Goal: Transaction & Acquisition: Obtain resource

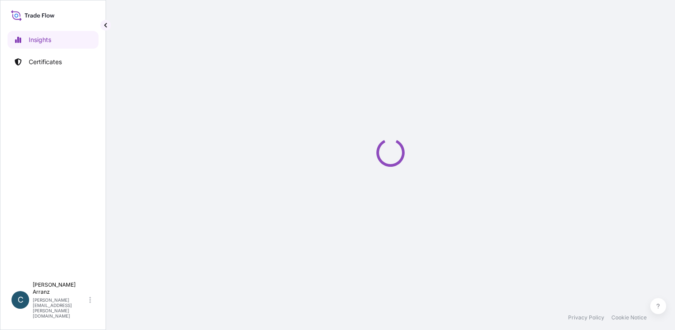
select select "2025"
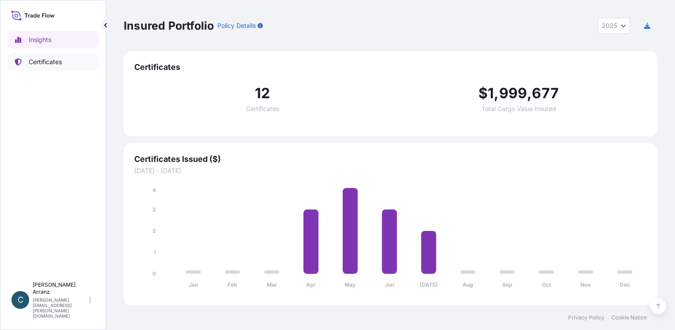
click at [41, 60] on p "Certificates" at bounding box center [45, 61] width 33 height 9
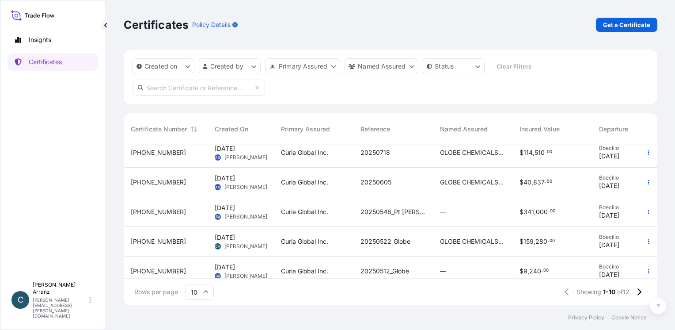
scroll to position [81, 0]
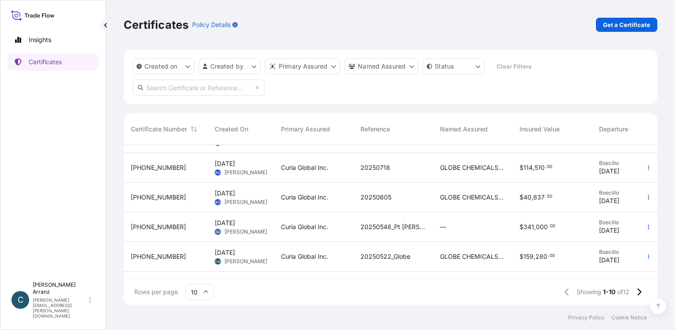
click at [157, 87] on input "text" at bounding box center [199, 88] width 133 height 16
click at [308, 227] on span "Curia Global Inc." at bounding box center [304, 226] width 47 height 9
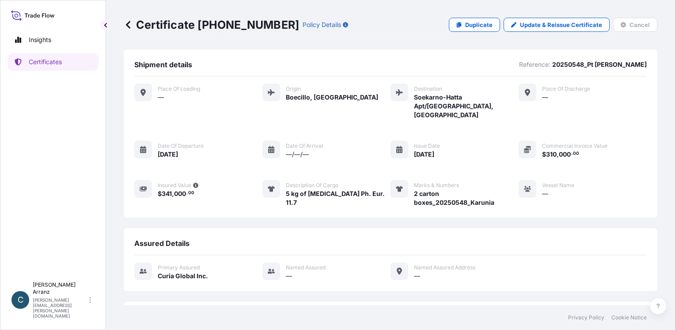
click at [20, 176] on div "Insights Certificates" at bounding box center [53, 150] width 91 height 254
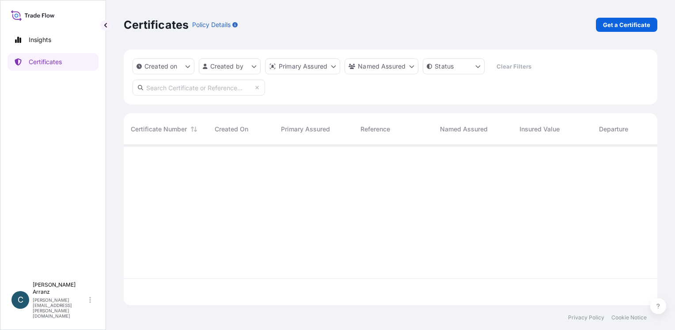
scroll to position [158, 527]
click at [159, 67] on p "Created on" at bounding box center [160, 66] width 33 height 9
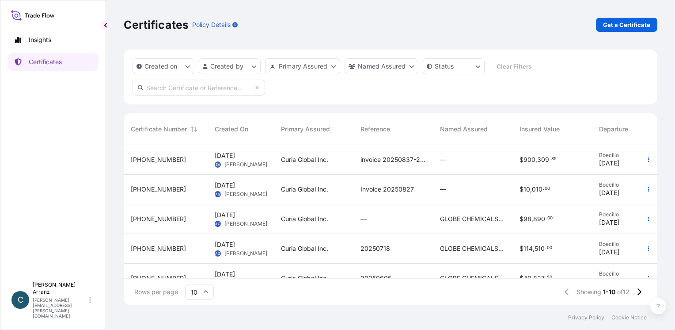
click at [284, 34] on div "Certificates Policy Details Get a Certificate" at bounding box center [391, 24] width 534 height 49
click at [622, 26] on p "Get a Certificate" at bounding box center [626, 24] width 47 height 9
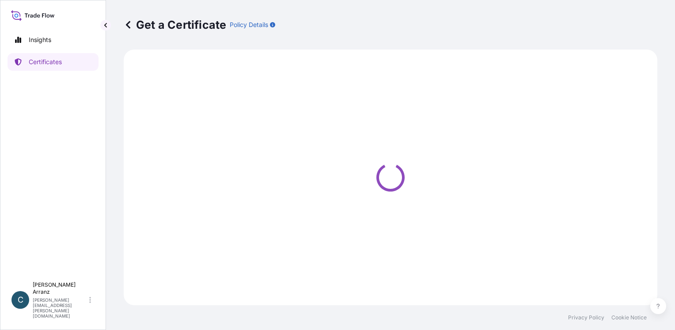
select select "Ocean Vessel"
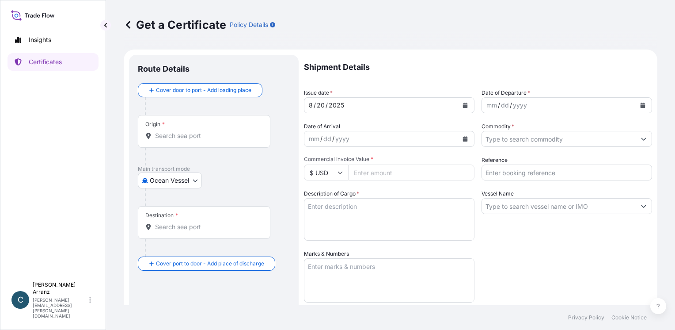
click at [464, 105] on icon "Calendar" at bounding box center [465, 104] width 5 height 5
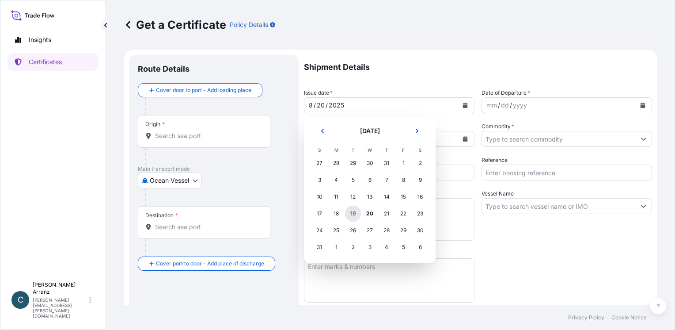
click at [352, 214] on div "19" at bounding box center [353, 213] width 16 height 16
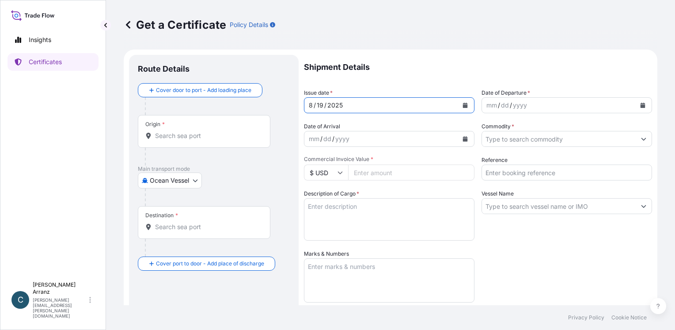
click at [640, 105] on icon "Calendar" at bounding box center [642, 104] width 5 height 5
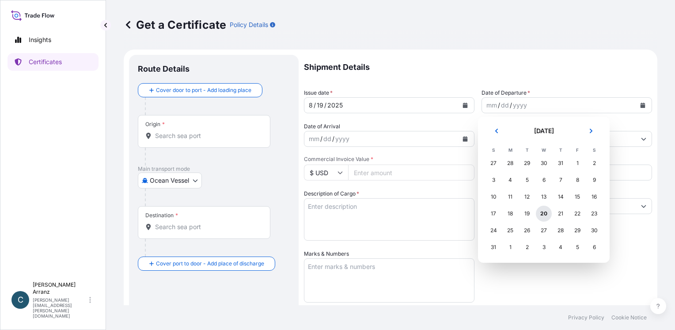
click at [543, 212] on div "20" at bounding box center [544, 213] width 16 height 16
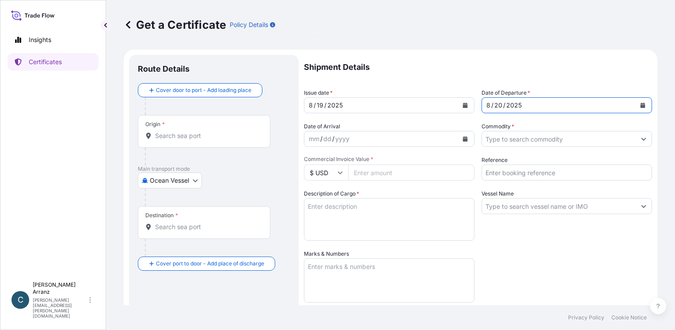
click at [641, 139] on icon "Show suggestions" at bounding box center [643, 139] width 5 height 3
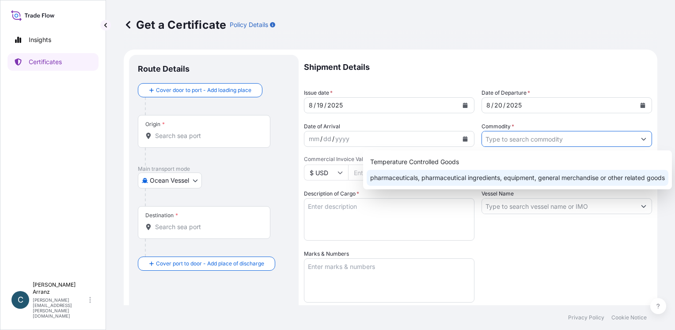
click at [633, 179] on div "pharmaceuticals, pharmaceutical ingredients, equipment, general merchandise or …" at bounding box center [518, 178] width 302 height 16
type input "pharmaceuticals, pharmaceutical ingredients, equipment, general merchandise or …"
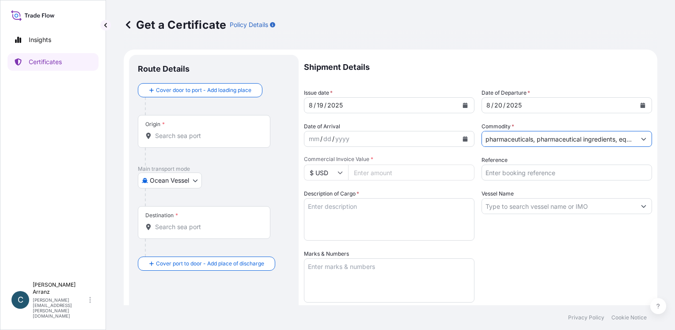
click at [371, 175] on input "Commercial Invoice Value *" at bounding box center [411, 172] width 126 height 16
type input "42000"
click at [374, 213] on textarea "Description of Cargo *" at bounding box center [389, 219] width 170 height 42
click at [360, 216] on textarea "Description of Cargo *" at bounding box center [389, 219] width 170 height 42
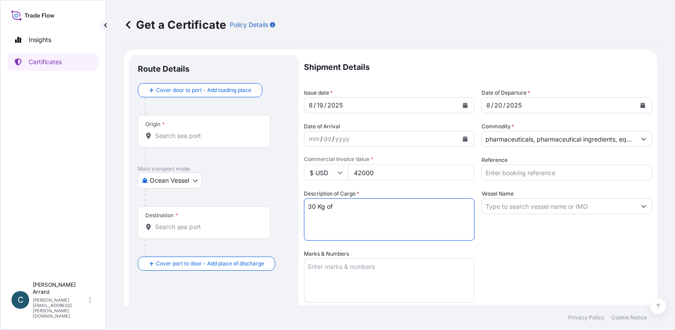
paste textarea "[MEDICAL_DATA] USP 2024"
type textarea "30 Kg of [MEDICAL_DATA] USP 2024"
click at [544, 172] on input "Reference" at bounding box center [566, 172] width 170 height 16
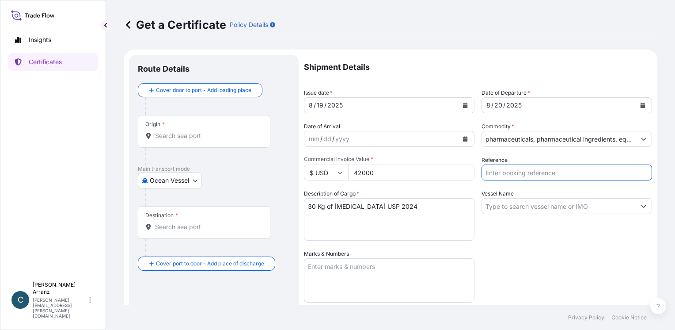
paste input "20250858"
click at [532, 172] on input "20250858_" at bounding box center [566, 172] width 170 height 16
paste input "Joinwin Biotech Co, LTD"
type input "20250858_Joinwin Biotech Co, LTD"
click at [353, 279] on textarea "Marks & Numbers" at bounding box center [389, 280] width 170 height 44
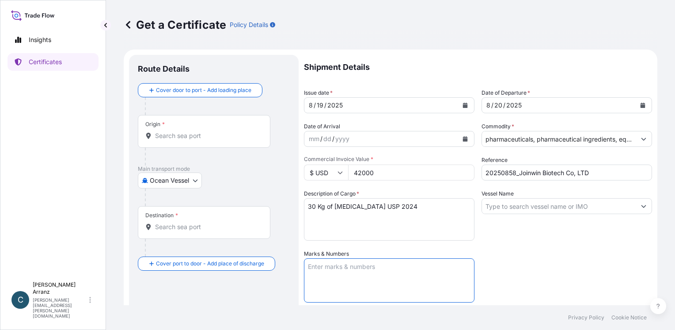
paste textarea "4 carton boxes"
drag, startPoint x: 311, startPoint y: 266, endPoint x: 297, endPoint y: 266, distance: 14.6
click at [297, 266] on form "Route Details Cover door to port - Add loading place Place of loading Road / [G…" at bounding box center [391, 260] width 534 height 423
type textarea "2 carton boxes"
click at [641, 205] on icon "Show suggestions" at bounding box center [643, 205] width 5 height 5
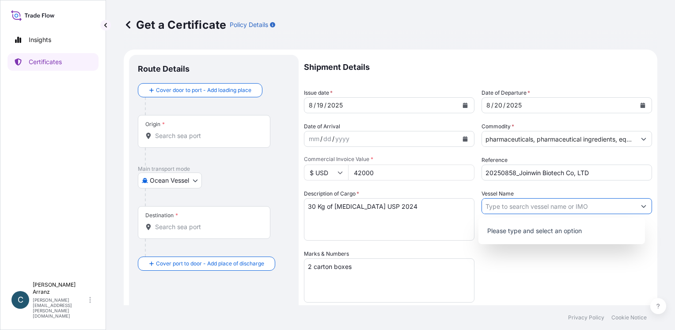
click at [641, 205] on icon "Show suggestions" at bounding box center [643, 205] width 5 height 5
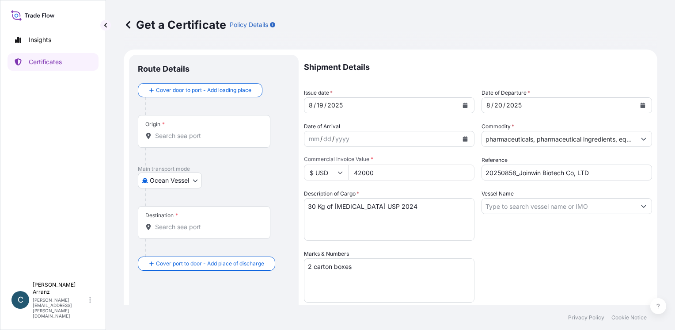
click at [640, 103] on icon "Calendar" at bounding box center [642, 104] width 5 height 5
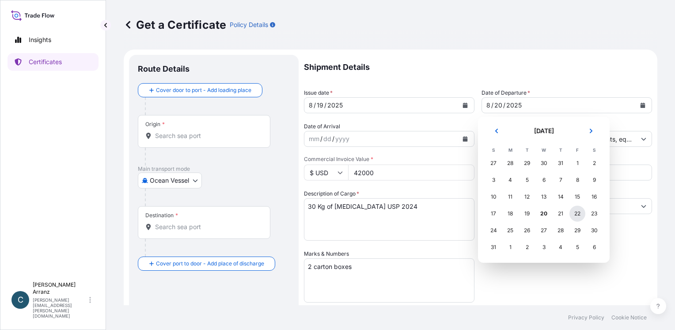
click at [581, 213] on div "22" at bounding box center [577, 213] width 16 height 16
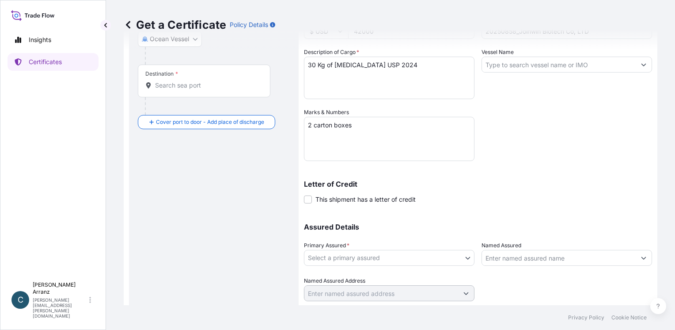
scroll to position [167, 0]
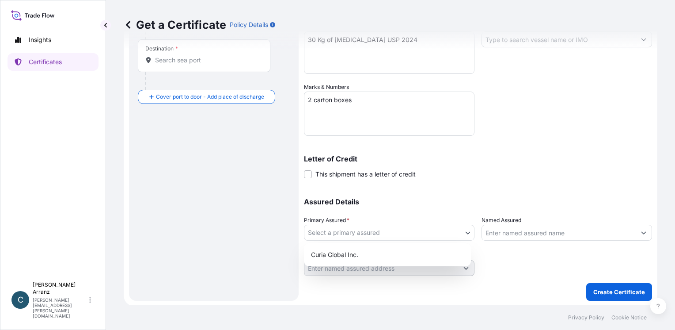
click at [464, 234] on body "Insights Certificates C [PERSON_NAME] [PERSON_NAME][EMAIL_ADDRESS][PERSON_NAME]…" at bounding box center [337, 165] width 675 height 330
click at [447, 257] on div "Curia Global Inc." at bounding box center [387, 254] width 160 height 16
select select "31484"
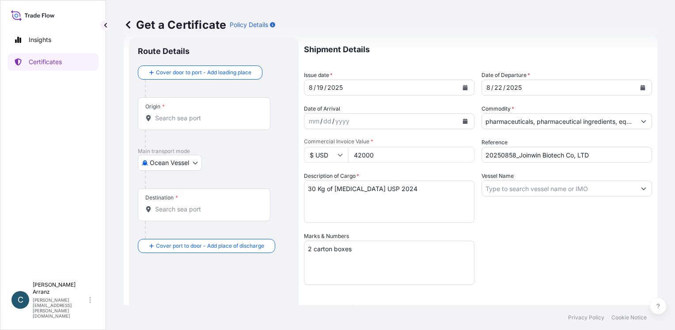
scroll to position [0, 0]
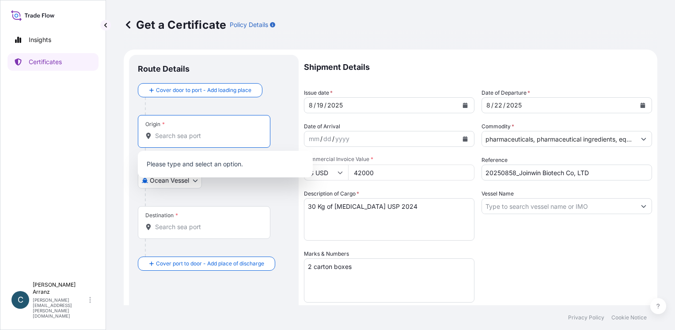
click at [173, 134] on input "Origin *" at bounding box center [207, 135] width 104 height 9
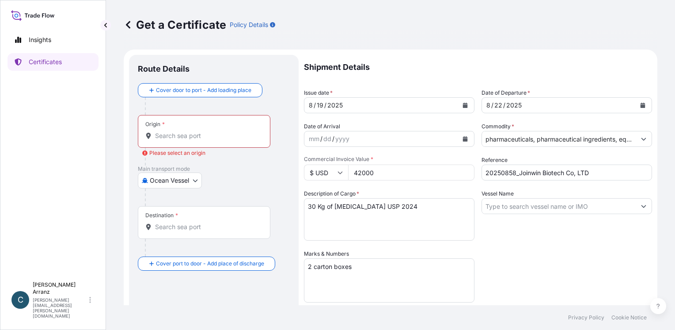
click at [205, 136] on input "Origin * Please select an origin" at bounding box center [207, 135] width 104 height 9
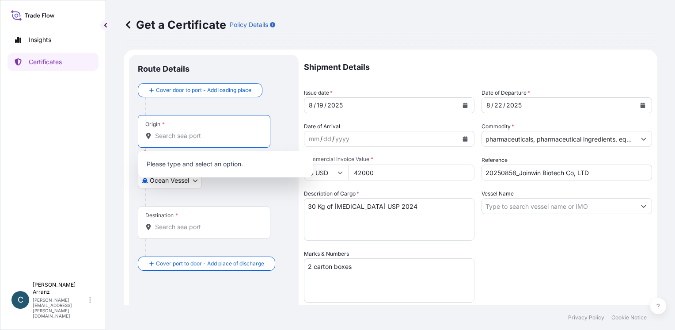
paste input "47151 Boecillo, [GEOGRAPHIC_DATA], [GEOGRAPHIC_DATA]"
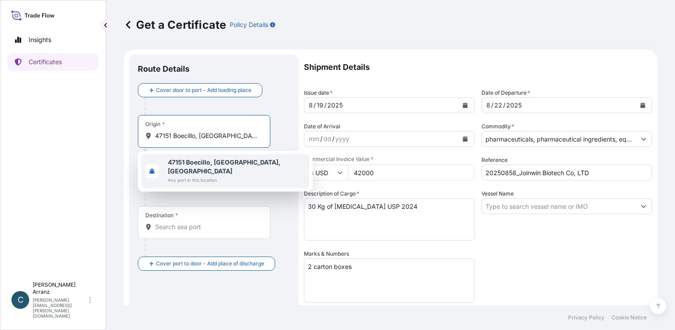
click at [203, 164] on b "47151 Boecillo, [GEOGRAPHIC_DATA], [GEOGRAPHIC_DATA]" at bounding box center [224, 166] width 113 height 16
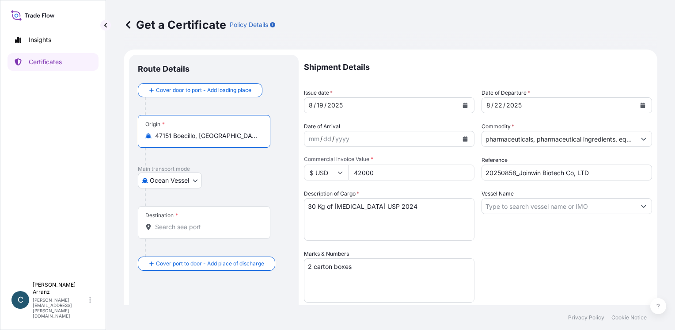
type input "47151 Boecillo, [GEOGRAPHIC_DATA], [GEOGRAPHIC_DATA]"
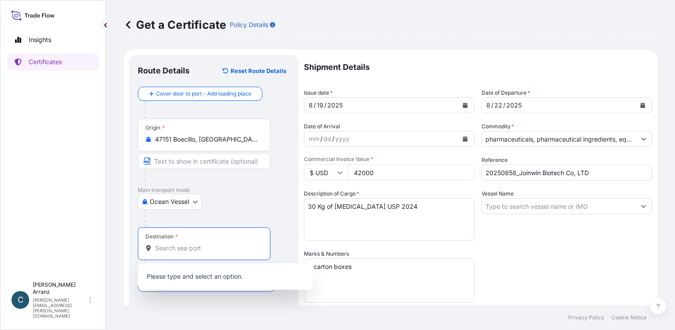
click at [180, 229] on div "Destination *" at bounding box center [204, 243] width 133 height 33
click at [180, 243] on input "Destination *" at bounding box center [207, 247] width 104 height 9
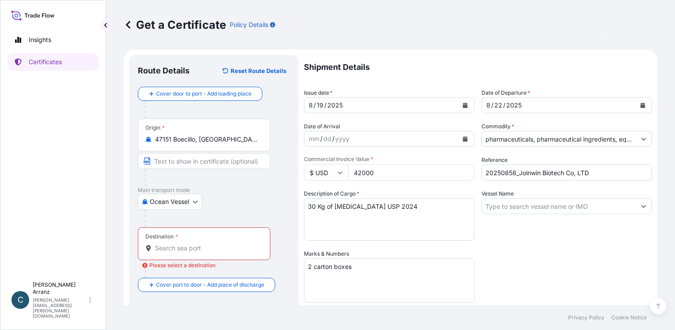
click at [178, 246] on input "Destination * Please select a destination" at bounding box center [207, 247] width 104 height 9
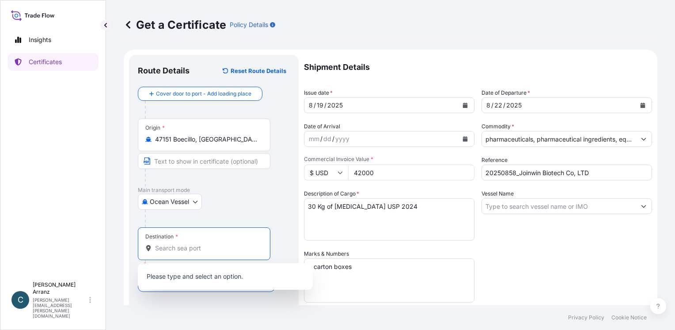
paste input "Viet Nam"
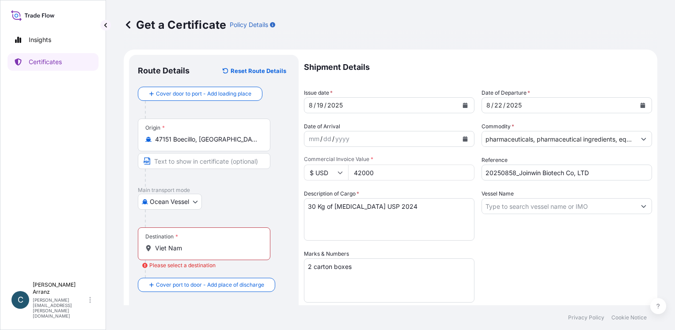
click at [153, 250] on div "Viet Nam" at bounding box center [203, 247] width 117 height 9
click at [155, 250] on input "Viet Nam" at bounding box center [207, 247] width 104 height 9
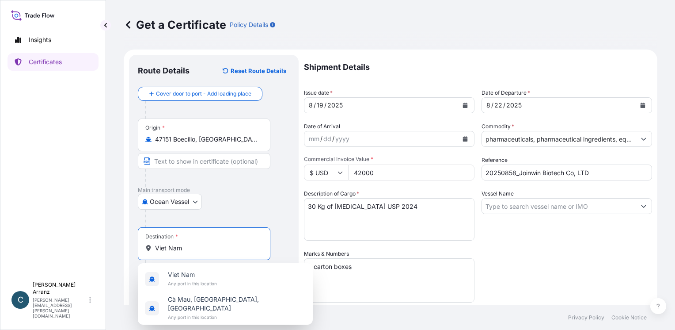
paste input "[GEOGRAPHIC_DATA],"
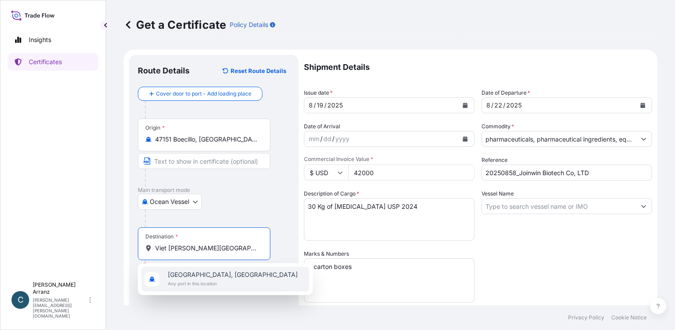
click at [205, 272] on span "[GEOGRAPHIC_DATA], [GEOGRAPHIC_DATA]" at bounding box center [233, 274] width 130 height 9
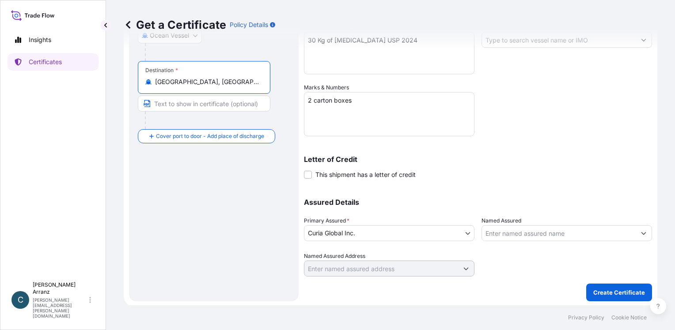
scroll to position [167, 0]
type input "[GEOGRAPHIC_DATA], [GEOGRAPHIC_DATA]"
click at [613, 290] on p "Create Certificate" at bounding box center [619, 291] width 52 height 9
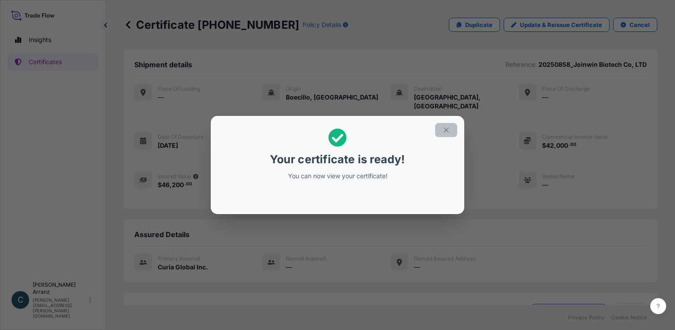
click at [441, 132] on button "button" at bounding box center [446, 130] width 22 height 14
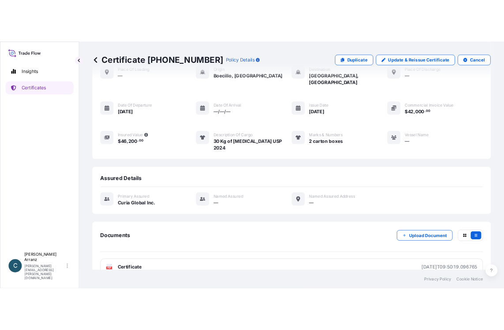
scroll to position [59, 0]
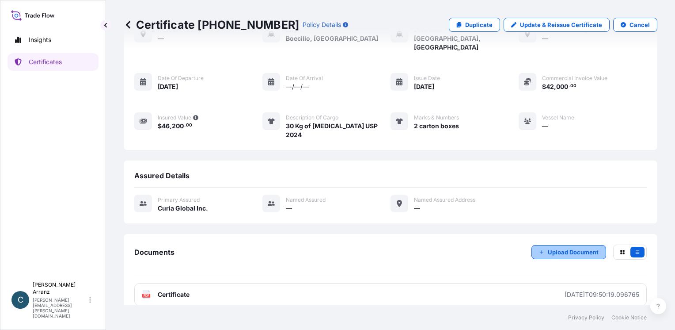
click at [576, 247] on p "Upload Document" at bounding box center [573, 251] width 51 height 9
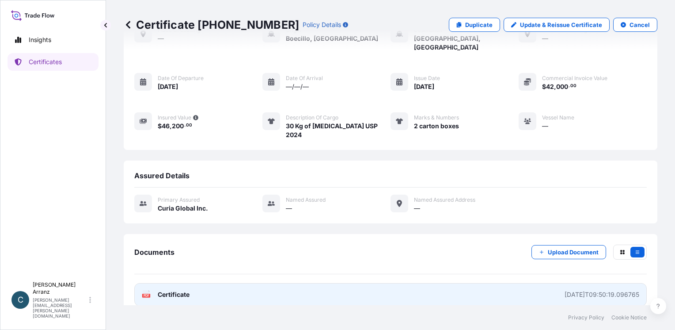
click at [183, 290] on span "Certificate" at bounding box center [174, 294] width 32 height 9
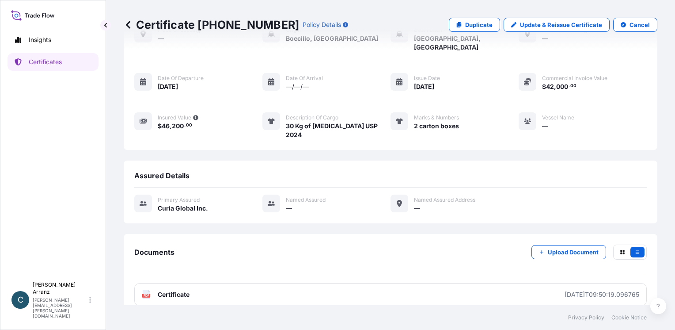
click at [44, 97] on div "Insights Certificates" at bounding box center [53, 150] width 91 height 254
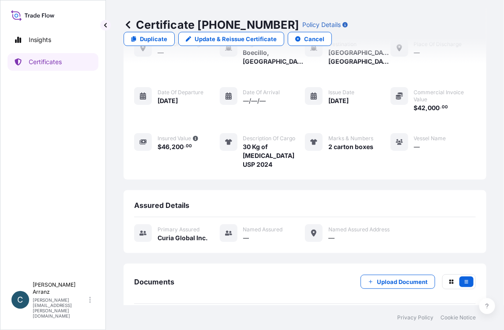
scroll to position [73, 0]
